Goal: Information Seeking & Learning: Learn about a topic

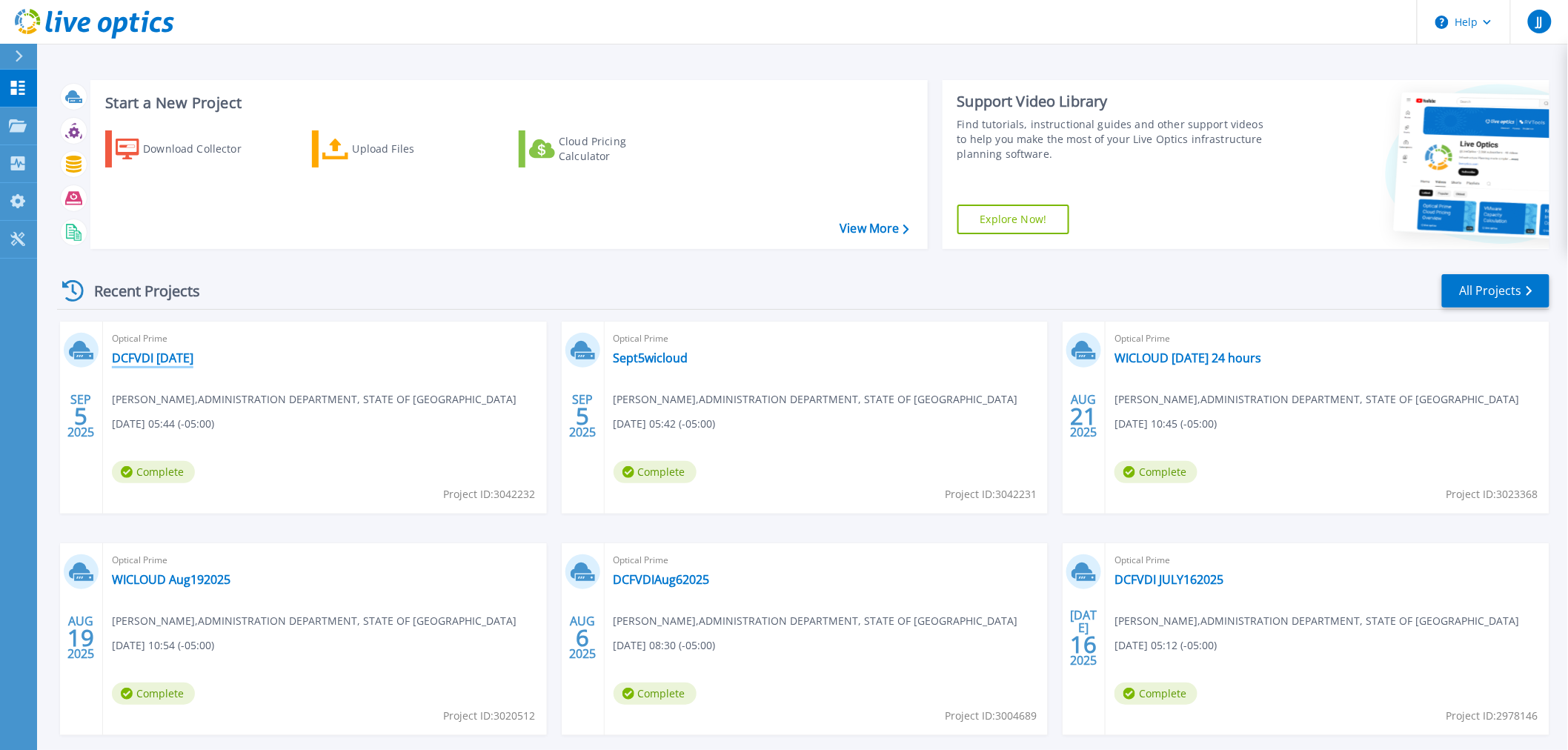
click at [159, 360] on link "DCFVDI [DATE]" at bounding box center [152, 358] width 81 height 15
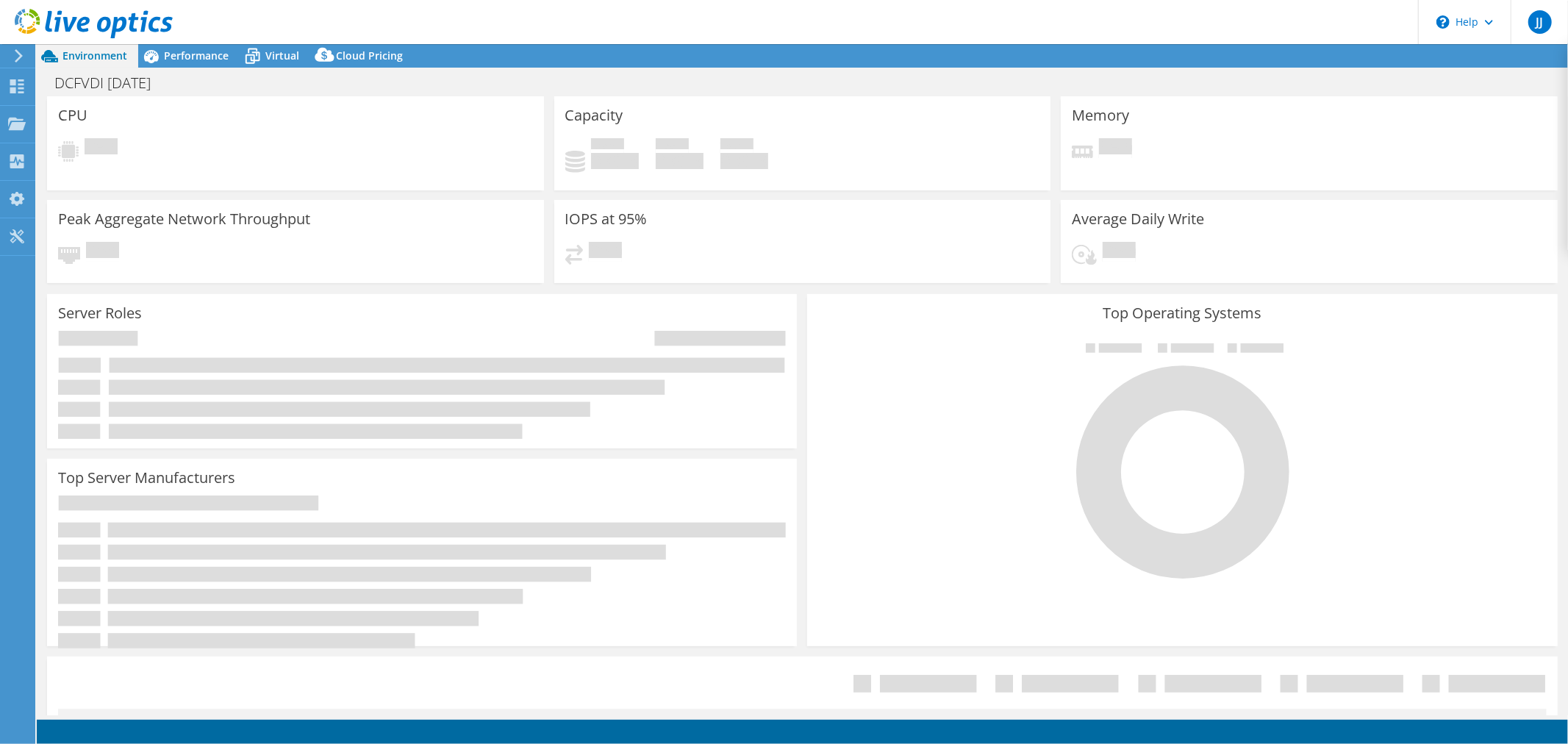
select select "USD"
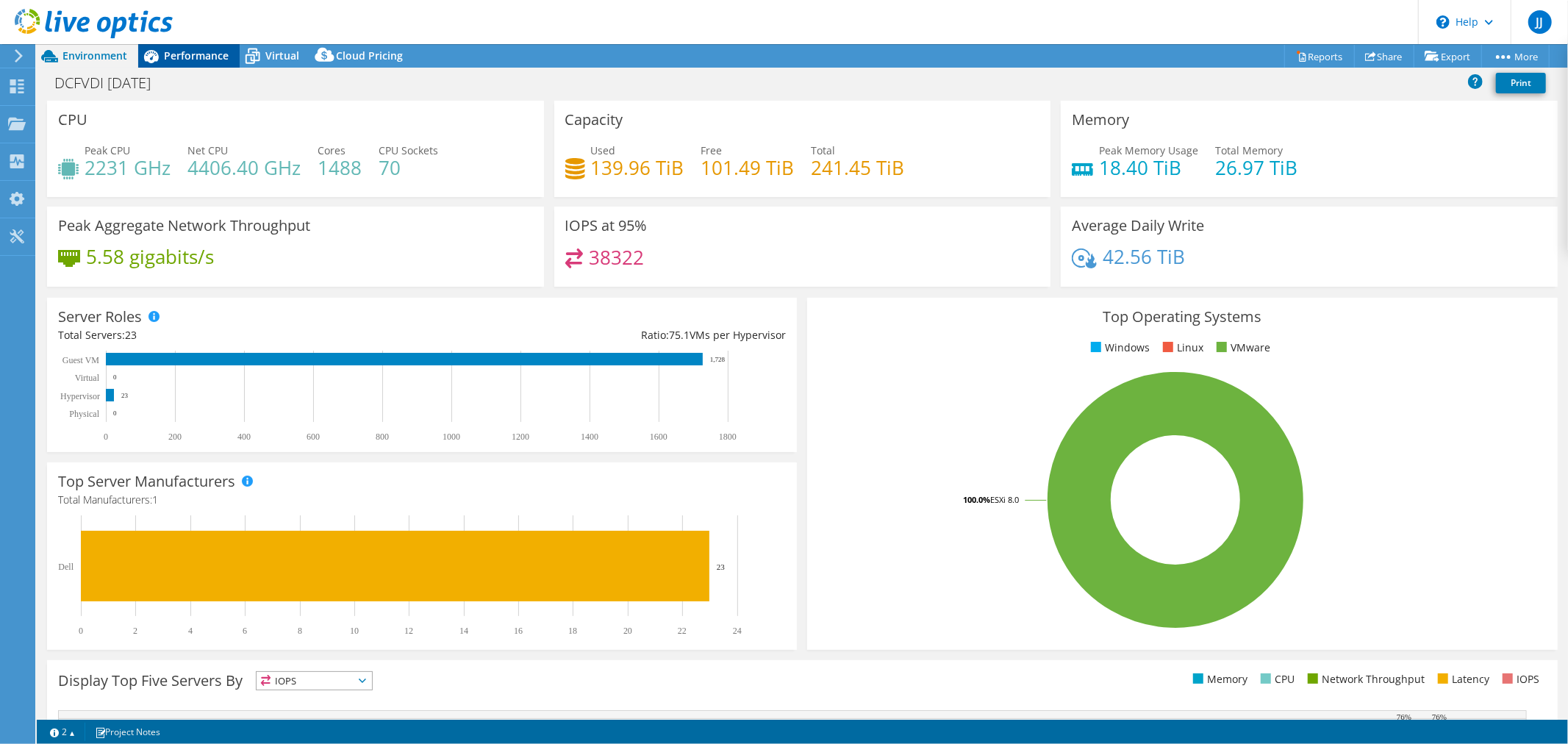
click at [183, 54] on span "Performance" at bounding box center [196, 55] width 65 height 14
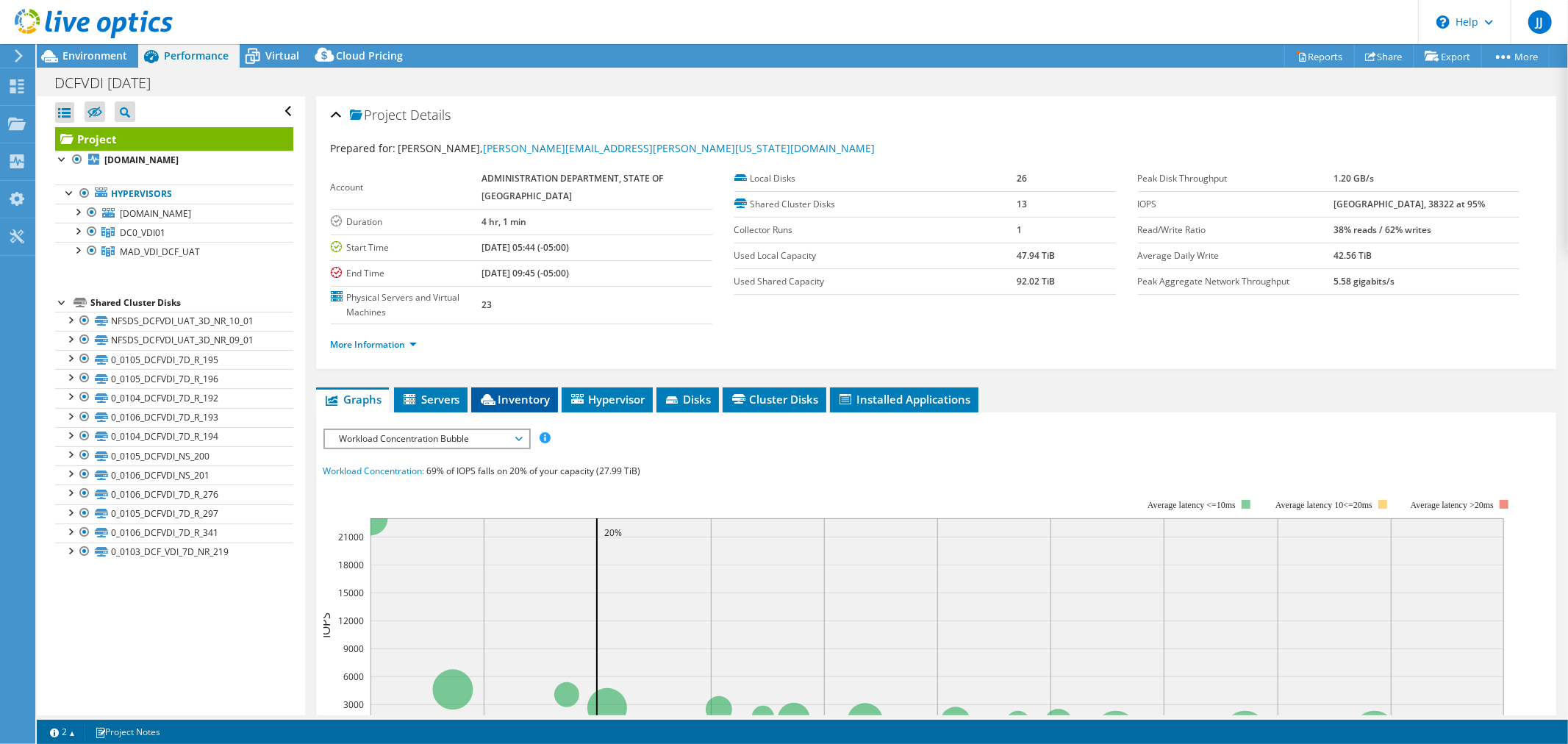
click at [540, 392] on span "Inventory" at bounding box center [514, 399] width 72 height 15
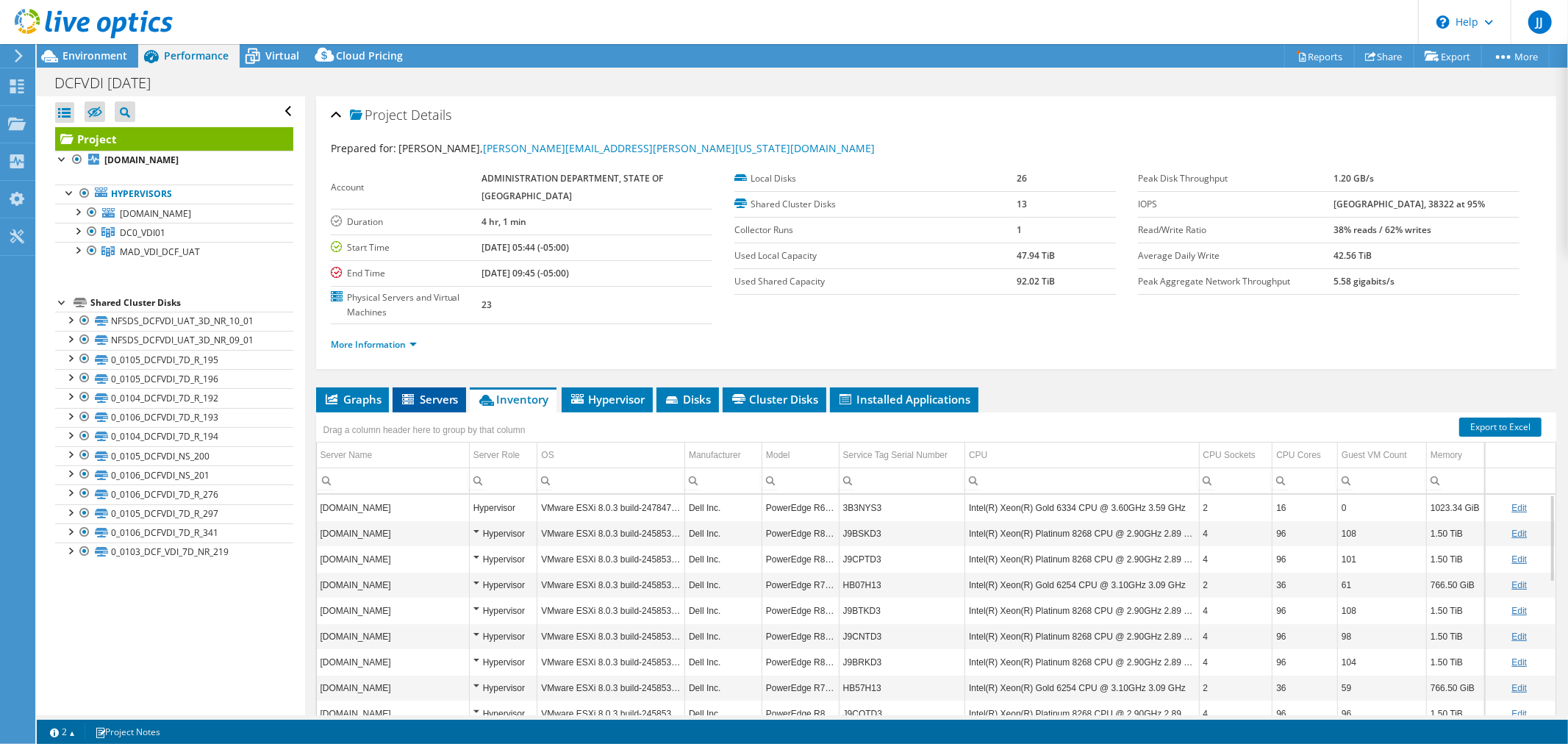
click at [439, 392] on span "Servers" at bounding box center [429, 399] width 58 height 15
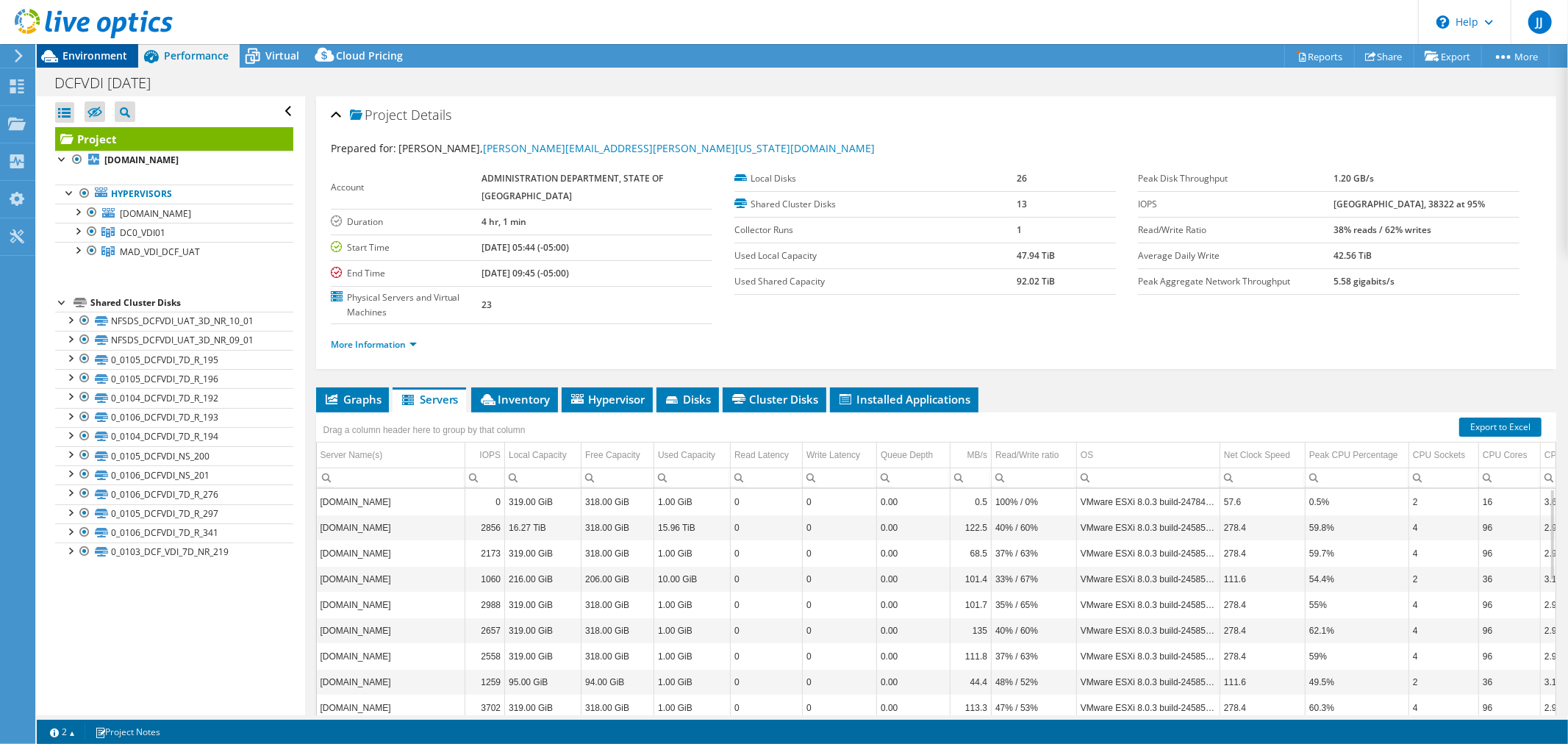
click at [92, 52] on span "Environment" at bounding box center [95, 55] width 65 height 14
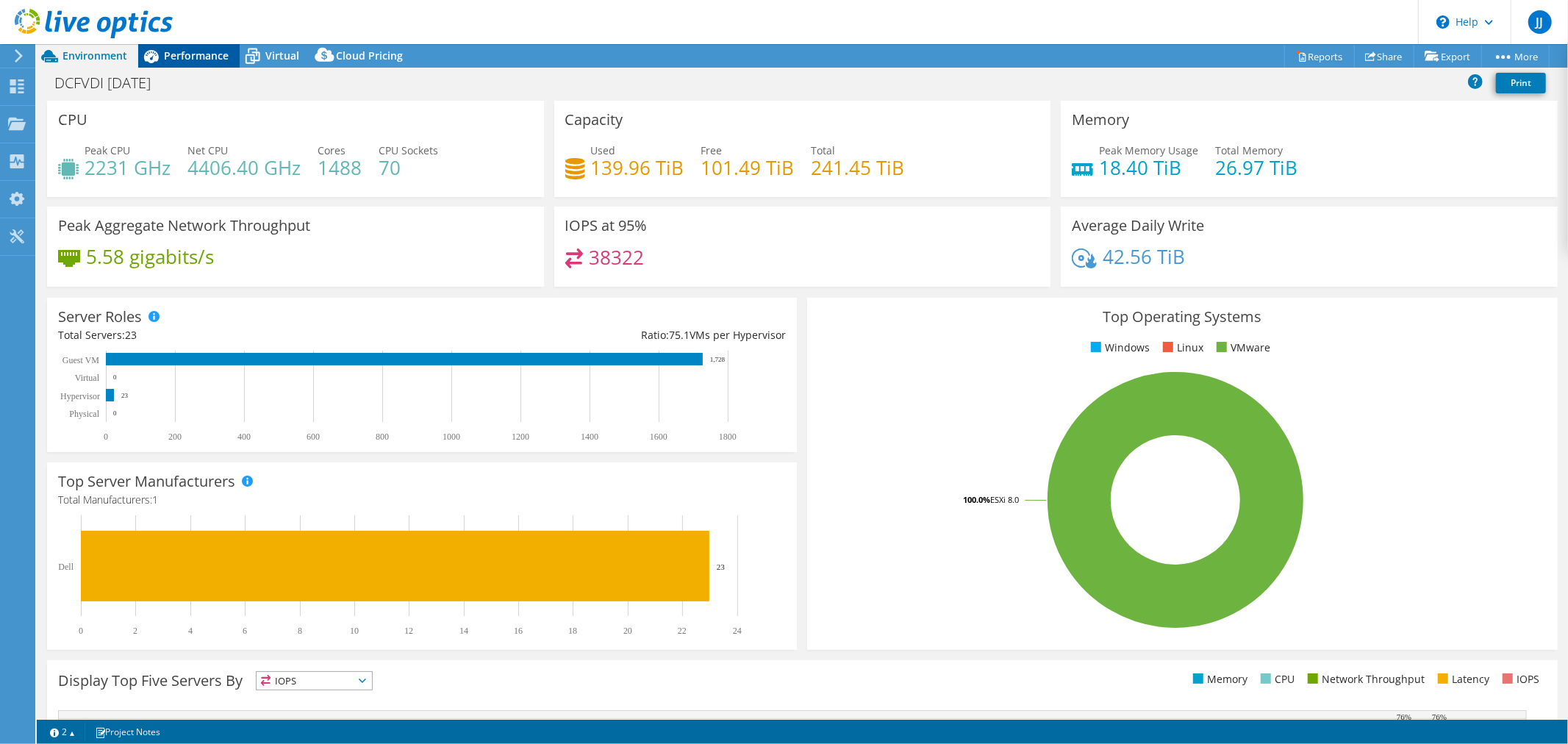
click at [202, 56] on span "Performance" at bounding box center [196, 55] width 65 height 14
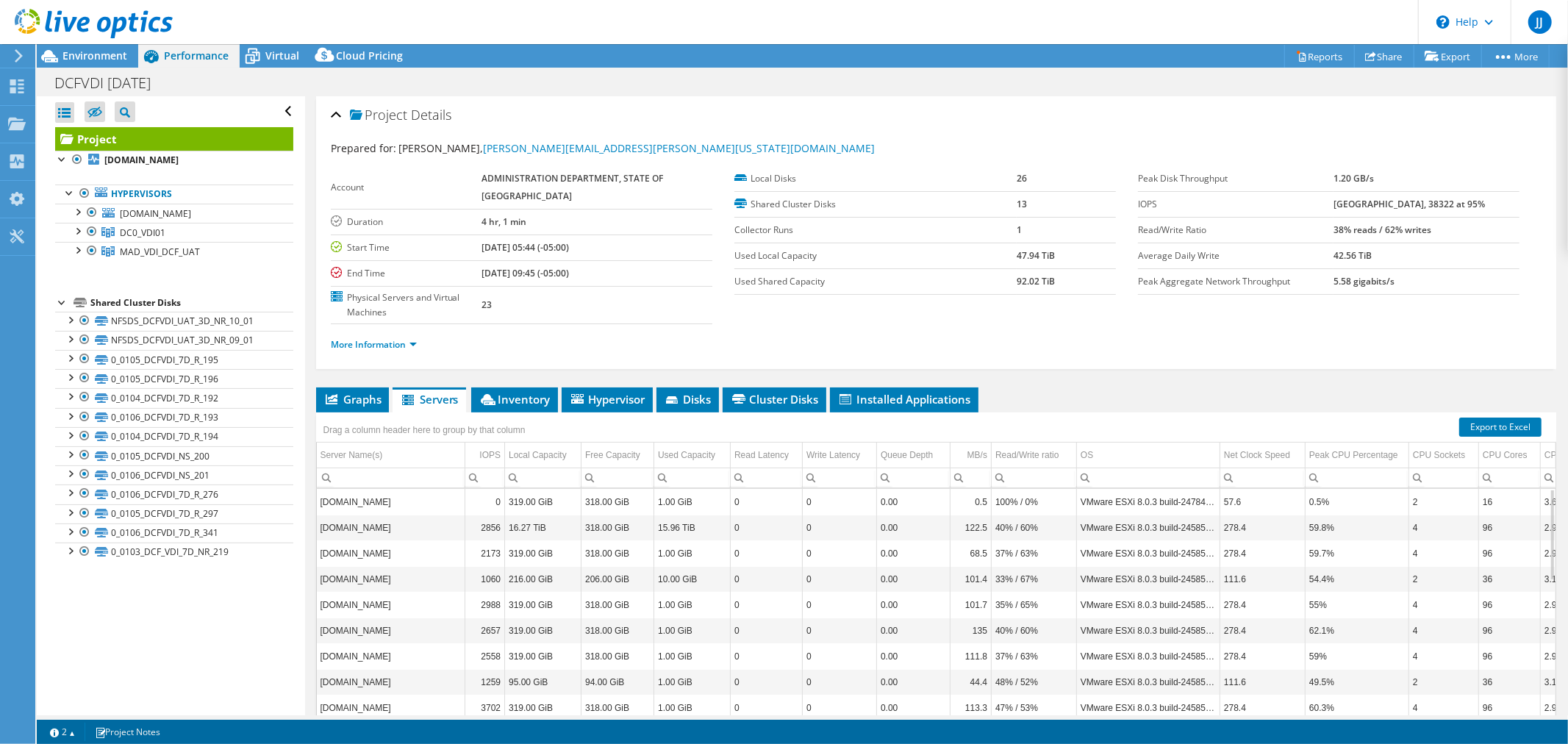
drag, startPoint x: 1340, startPoint y: 172, endPoint x: 1404, endPoint y: 177, distance: 64.2
click at [1403, 177] on tr "Peak Disk Throughput 1.20 GB/s" at bounding box center [1329, 179] width 382 height 26
click at [78, 229] on div at bounding box center [77, 230] width 15 height 15
